Goal: Information Seeking & Learning: Find specific fact

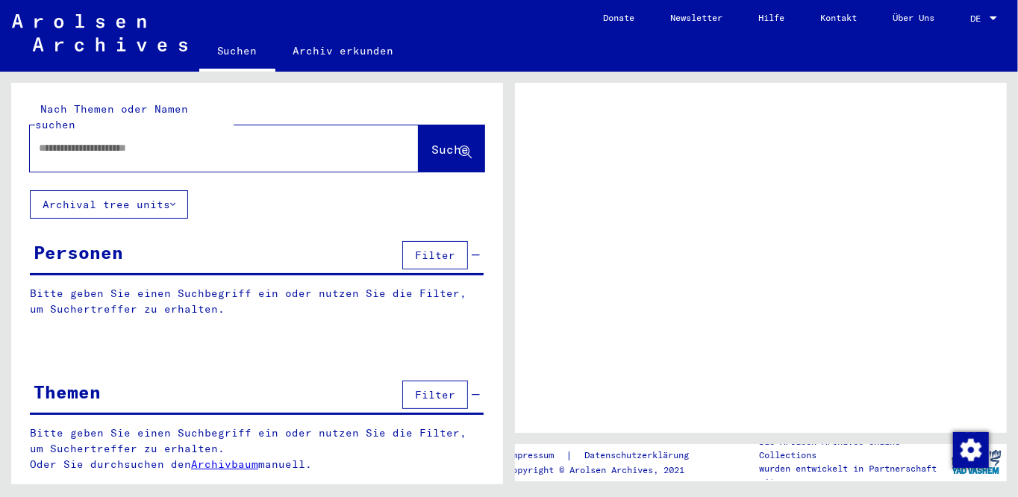
click at [246, 140] on input "text" at bounding box center [211, 148] width 344 height 16
type input "*******"
click at [431, 143] on span "Suche" at bounding box center [451, 151] width 40 height 16
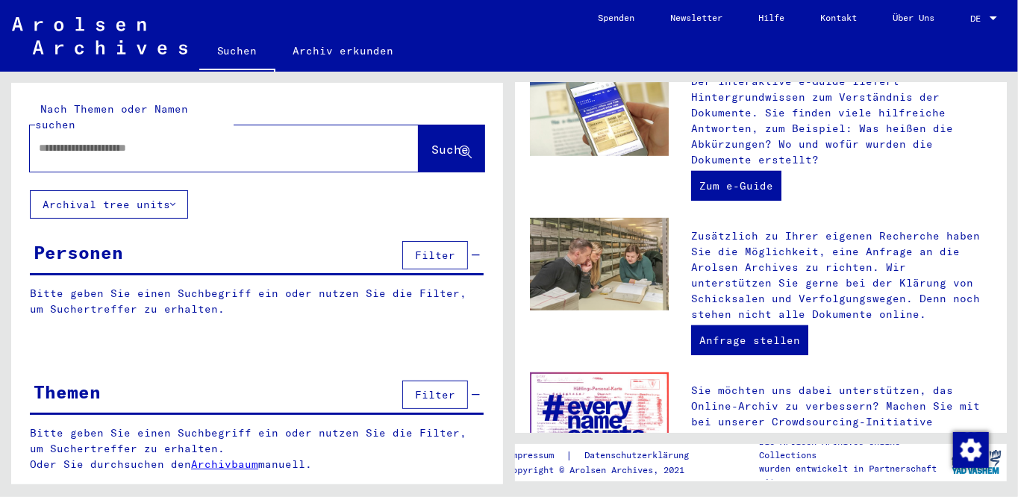
scroll to position [599, 0]
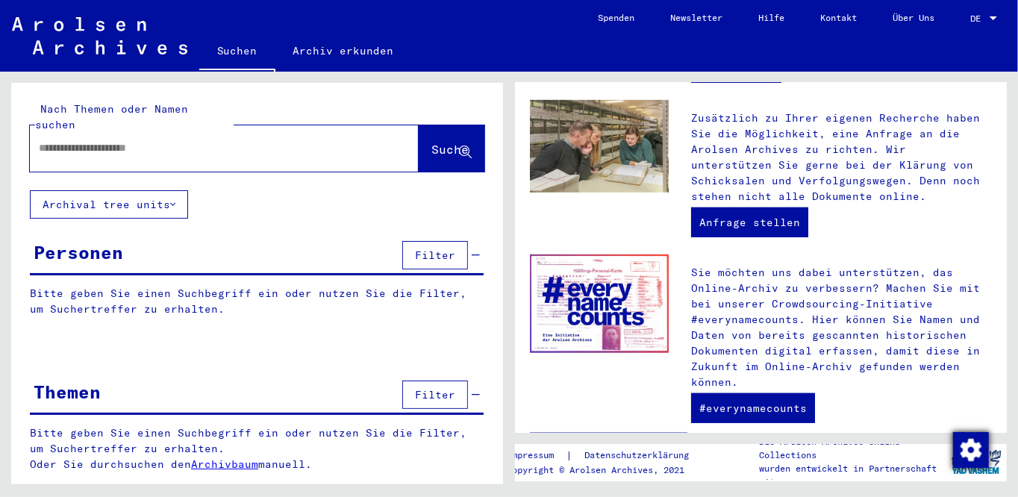
click at [970, 452] on img "Zustimmung ändern" at bounding box center [971, 450] width 36 height 36
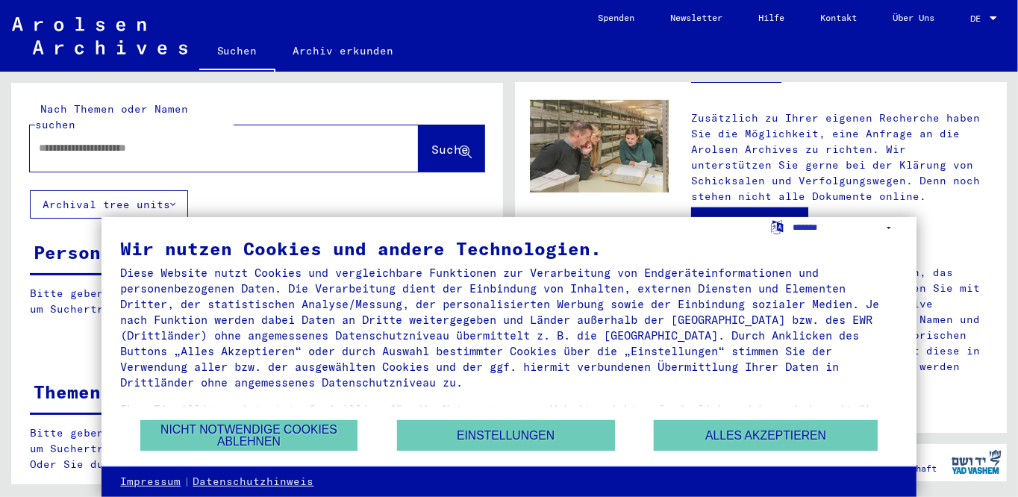
scroll to position [52, 0]
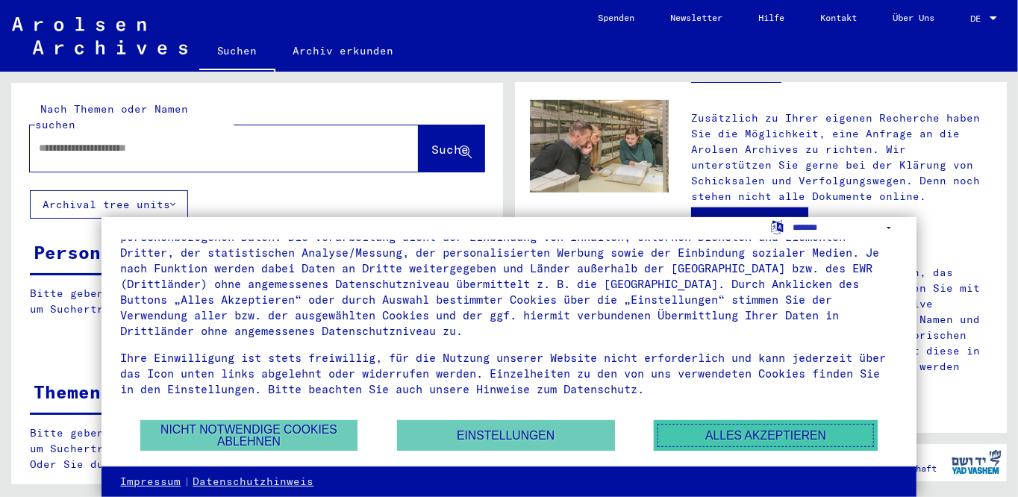
click at [730, 432] on button "Alles akzeptieren" at bounding box center [766, 435] width 224 height 31
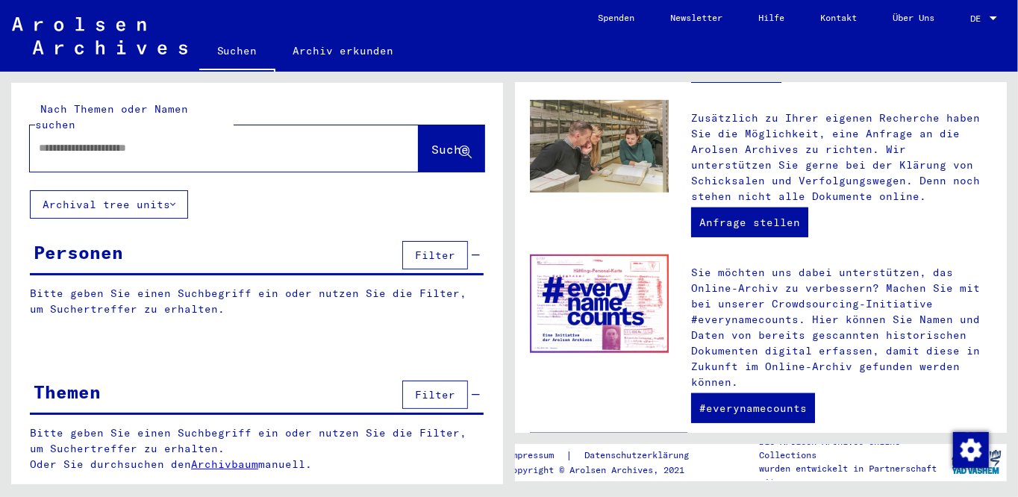
click at [175, 140] on input "text" at bounding box center [206, 148] width 335 height 16
type input "**********"
click at [438, 142] on span "Suche" at bounding box center [449, 149] width 37 height 15
click at [340, 54] on link "Archiv erkunden" at bounding box center [343, 51] width 137 height 36
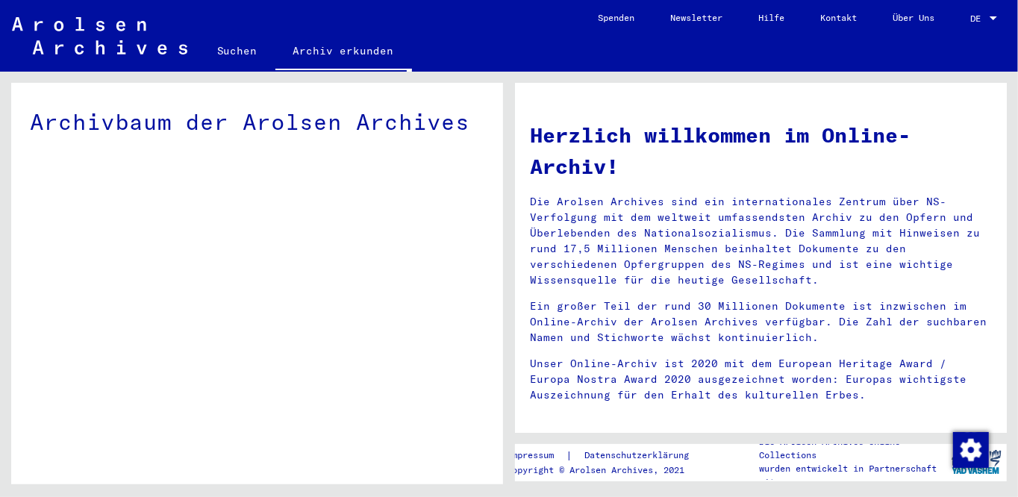
click at [239, 52] on link "Suchen" at bounding box center [237, 51] width 76 height 36
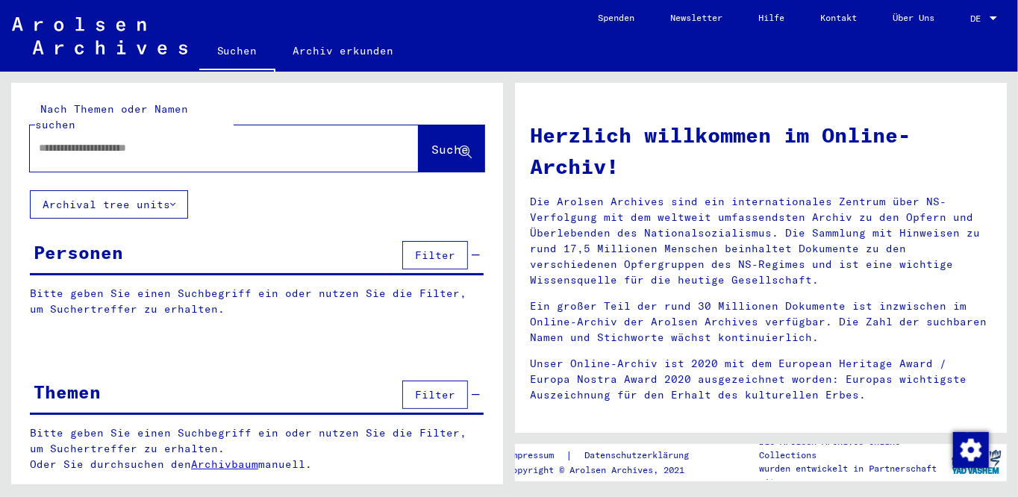
click at [453, 388] on span "Filter" at bounding box center [435, 394] width 40 height 13
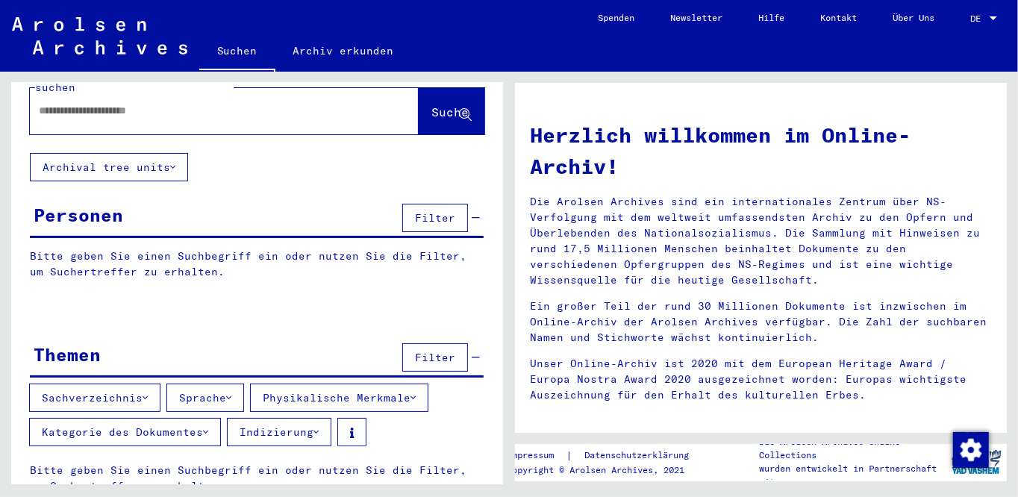
scroll to position [54, 0]
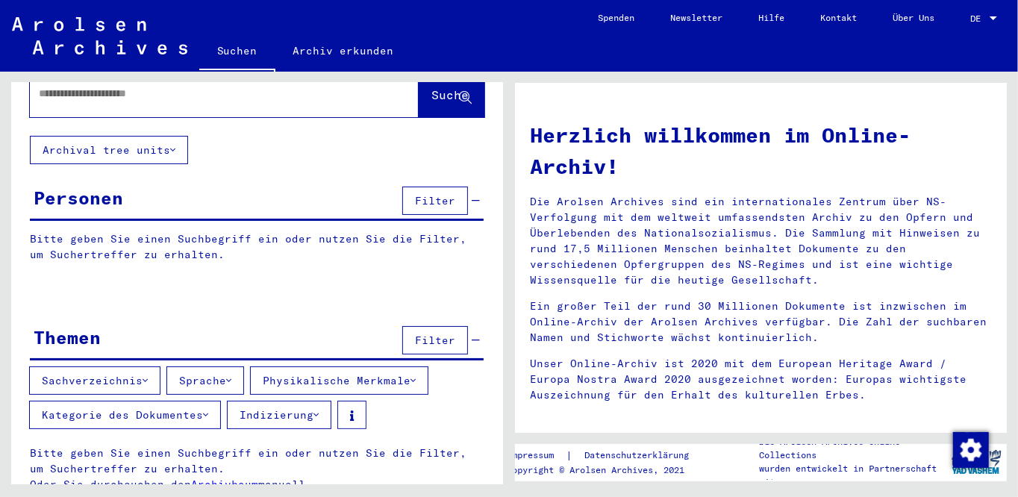
click at [237, 478] on link "Archivbaum" at bounding box center [224, 484] width 67 height 13
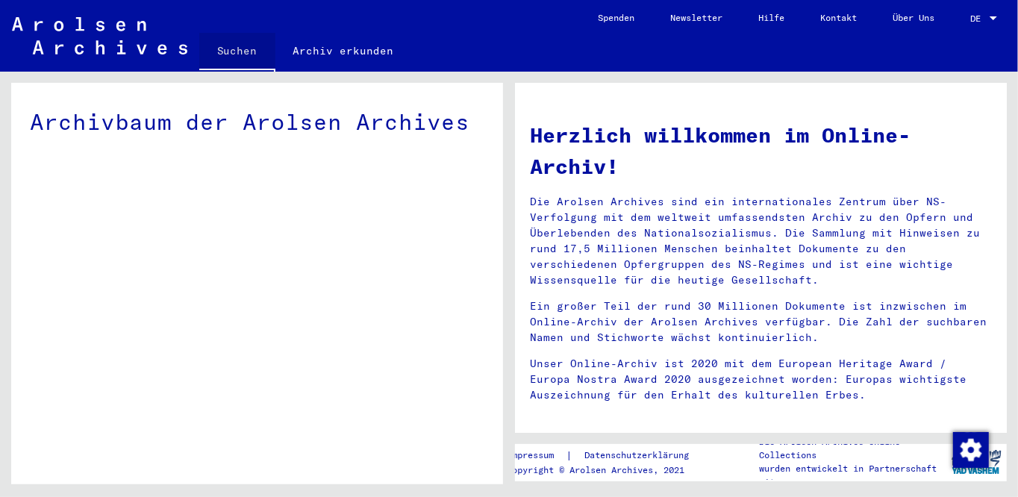
click at [235, 50] on link "Suchen" at bounding box center [237, 52] width 76 height 39
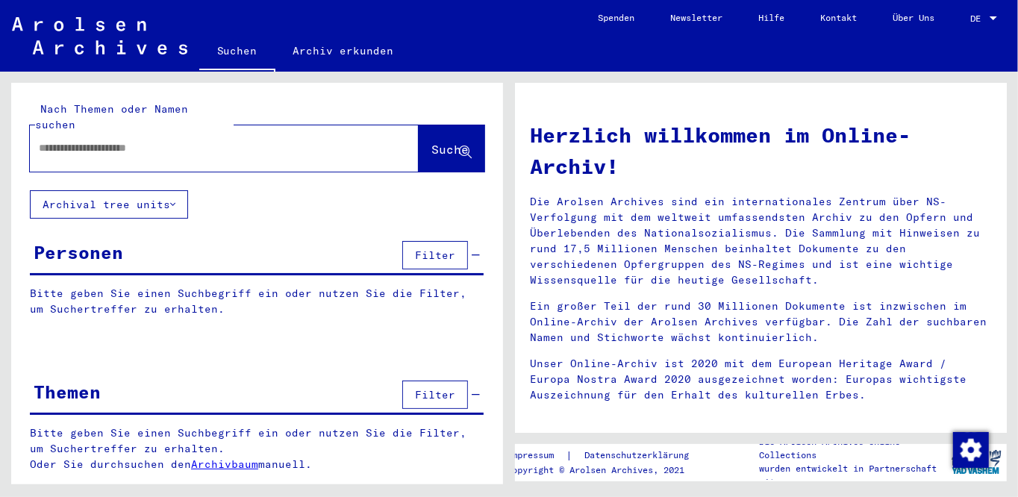
click at [234, 131] on div at bounding box center [202, 148] width 344 height 34
click at [226, 148] on div at bounding box center [202, 148] width 344 height 34
type input "*******"
click at [443, 142] on span "Suche" at bounding box center [449, 149] width 37 height 15
click at [429, 249] on span "Filter" at bounding box center [435, 255] width 40 height 13
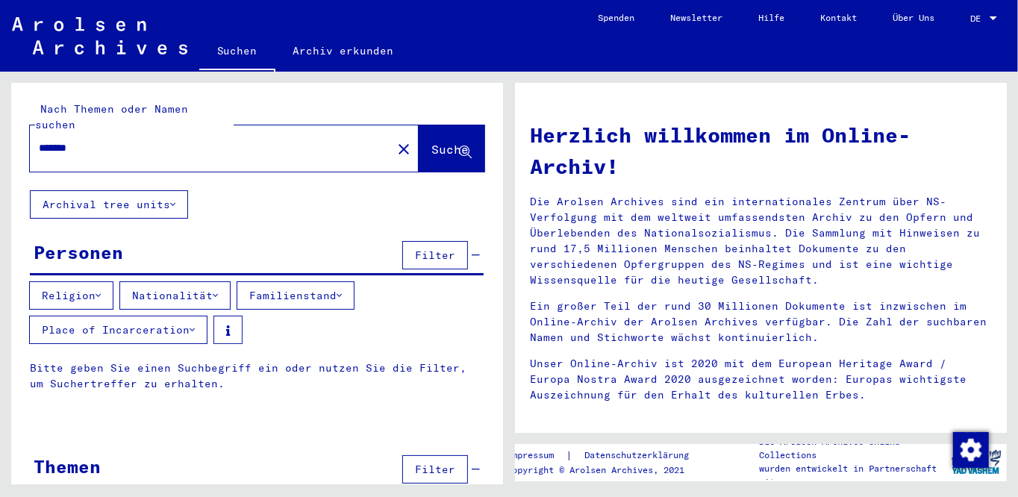
click at [355, 282] on button "Familienstand" at bounding box center [296, 295] width 118 height 28
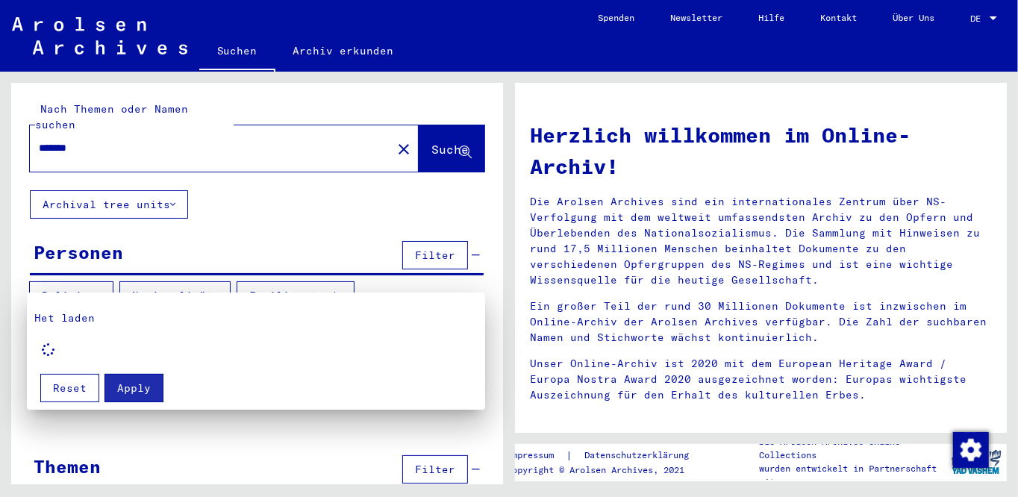
click at [87, 392] on button "Reset" at bounding box center [69, 388] width 59 height 28
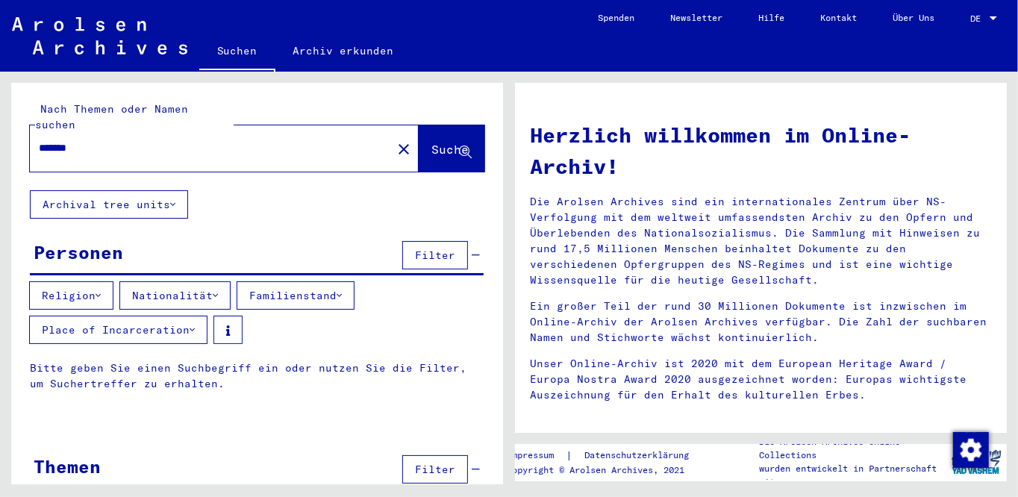
click at [193, 325] on icon at bounding box center [192, 330] width 5 height 10
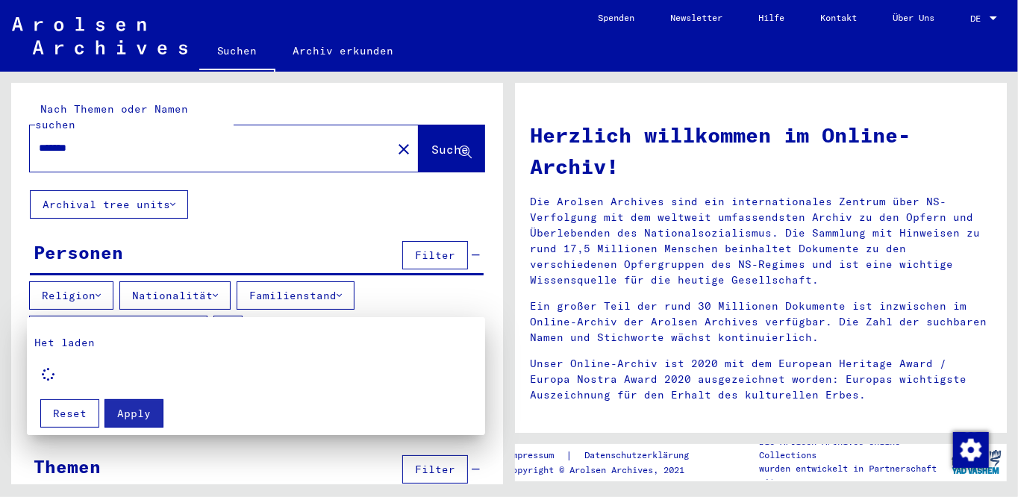
click at [61, 416] on span "Reset" at bounding box center [70, 413] width 34 height 13
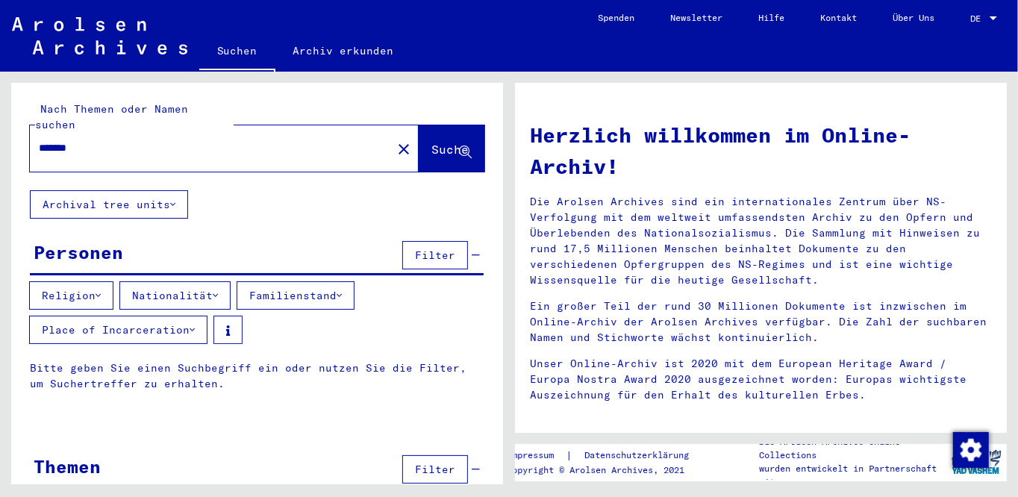
click at [101, 290] on icon at bounding box center [98, 295] width 5 height 10
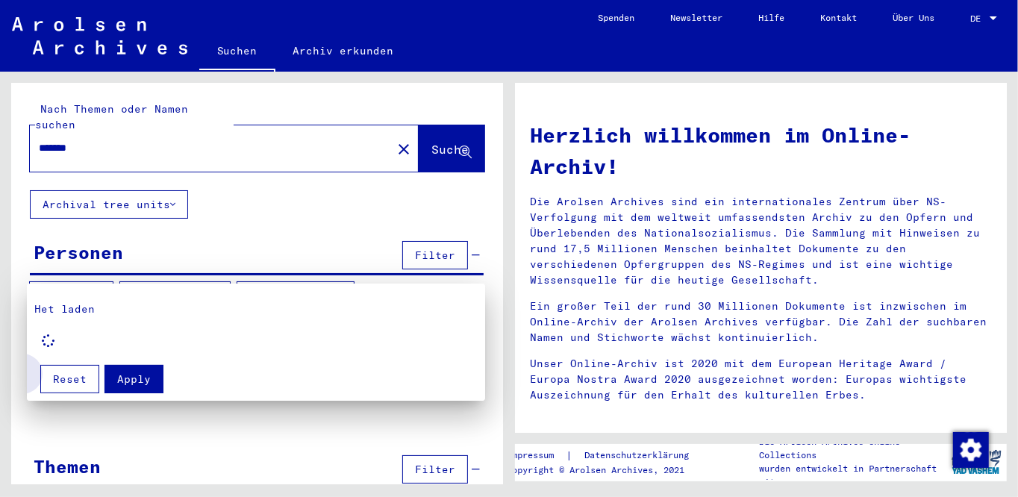
click at [66, 381] on span "Reset" at bounding box center [70, 378] width 34 height 13
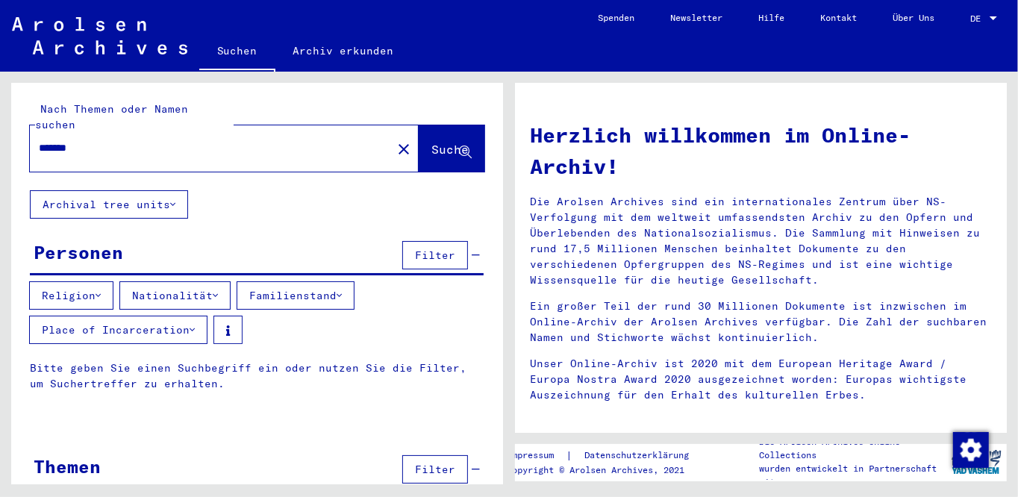
click at [218, 290] on icon at bounding box center [215, 295] width 5 height 10
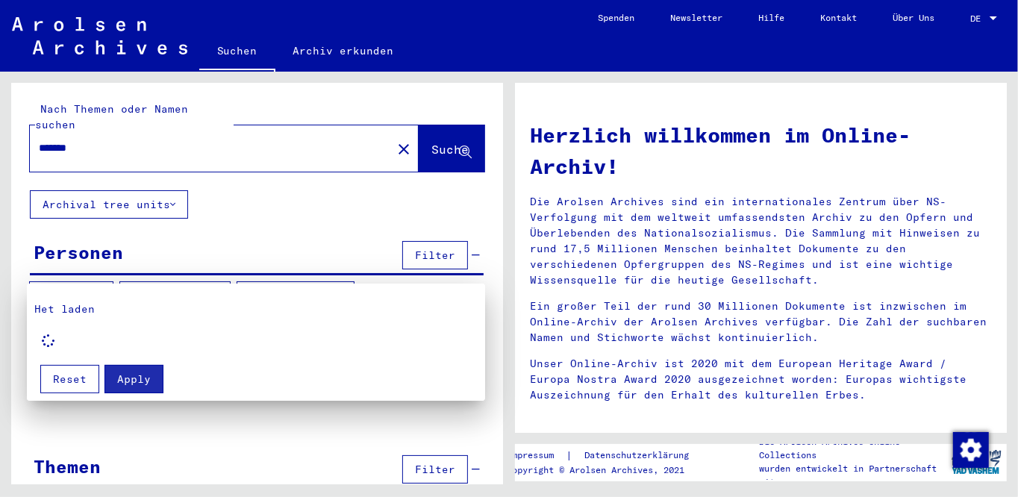
click at [76, 381] on span "Reset" at bounding box center [70, 378] width 34 height 13
